Goal: Information Seeking & Learning: Learn about a topic

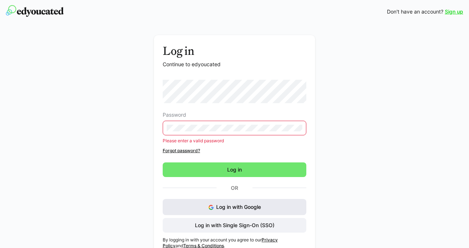
click at [227, 207] on span "Log in with Google" at bounding box center [238, 207] width 45 height 6
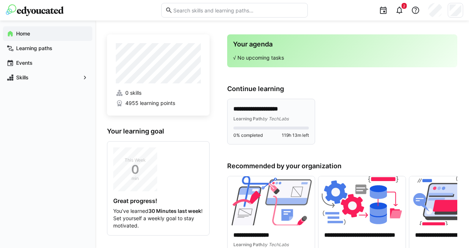
click at [261, 115] on div "**********" at bounding box center [270, 113] width 75 height 17
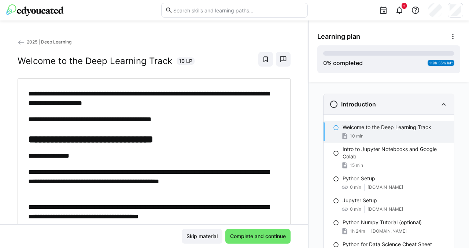
click at [440, 103] on eds-icon at bounding box center [443, 104] width 9 height 9
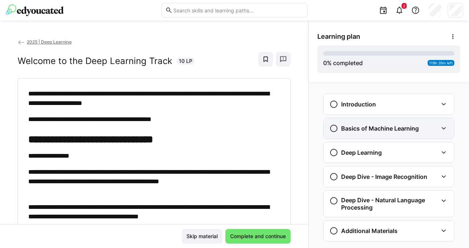
click at [439, 128] on eds-icon at bounding box center [443, 128] width 9 height 9
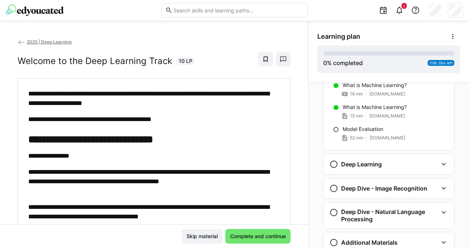
scroll to position [94, 0]
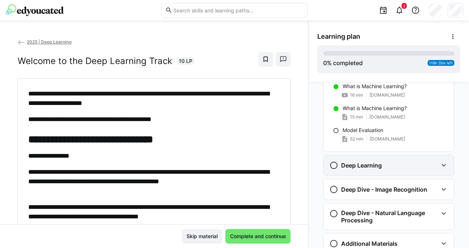
click at [439, 165] on eds-icon at bounding box center [443, 165] width 9 height 9
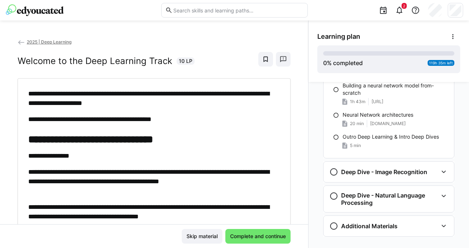
scroll to position [406, 0]
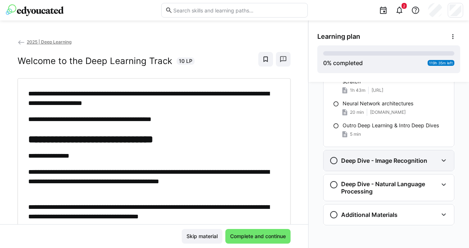
click at [439, 163] on eds-icon at bounding box center [443, 160] width 9 height 9
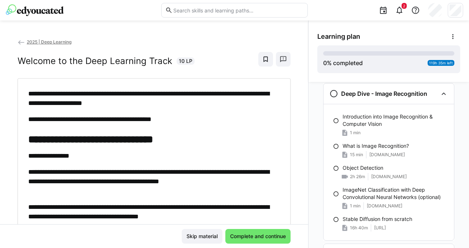
scroll to position [543, 0]
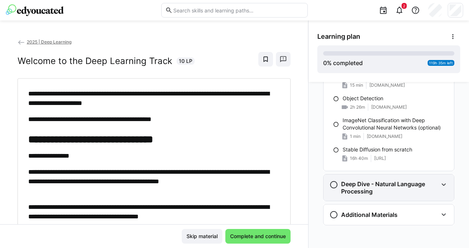
click at [441, 185] on eds-icon at bounding box center [443, 184] width 9 height 9
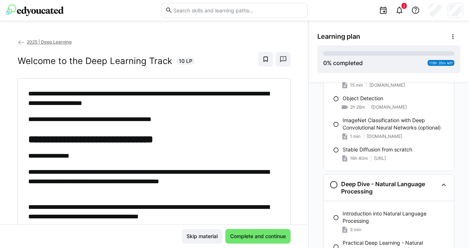
drag, startPoint x: 468, startPoint y: 193, endPoint x: 465, endPoint y: 227, distance: 33.9
click at [465, 227] on div "Introduction Welcome to the Deep Learning Track 10 min Intro to Jupyter Noteboo…" at bounding box center [388, 165] width 160 height 166
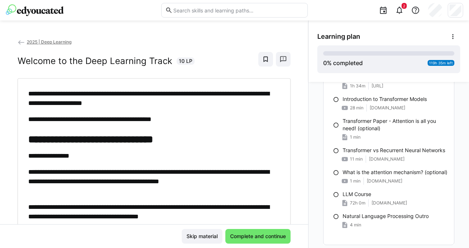
scroll to position [760, 0]
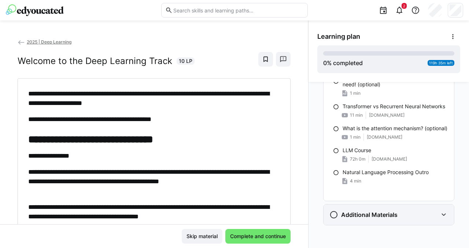
click at [439, 217] on eds-icon at bounding box center [443, 214] width 9 height 9
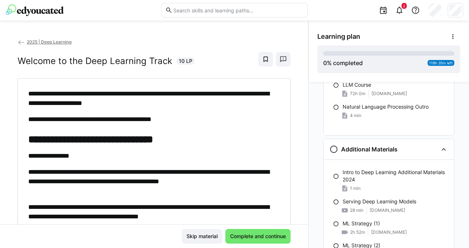
scroll to position [778, 0]
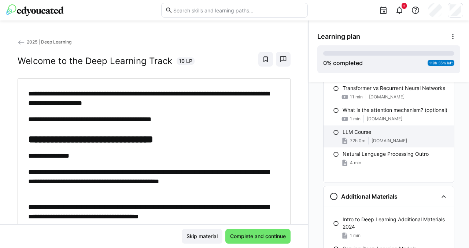
click at [361, 145] on div "72h 0m huggingface.co" at bounding box center [394, 140] width 105 height 7
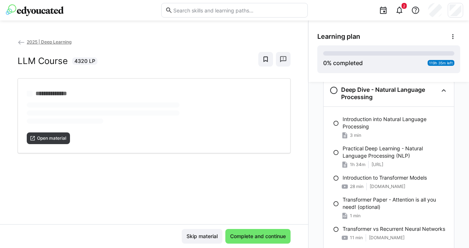
scroll to position [635, 0]
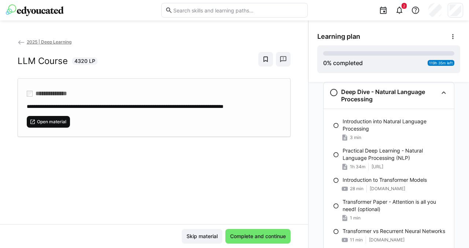
click at [59, 125] on span "Open material" at bounding box center [51, 122] width 31 height 6
